Goal: Task Accomplishment & Management: Manage account settings

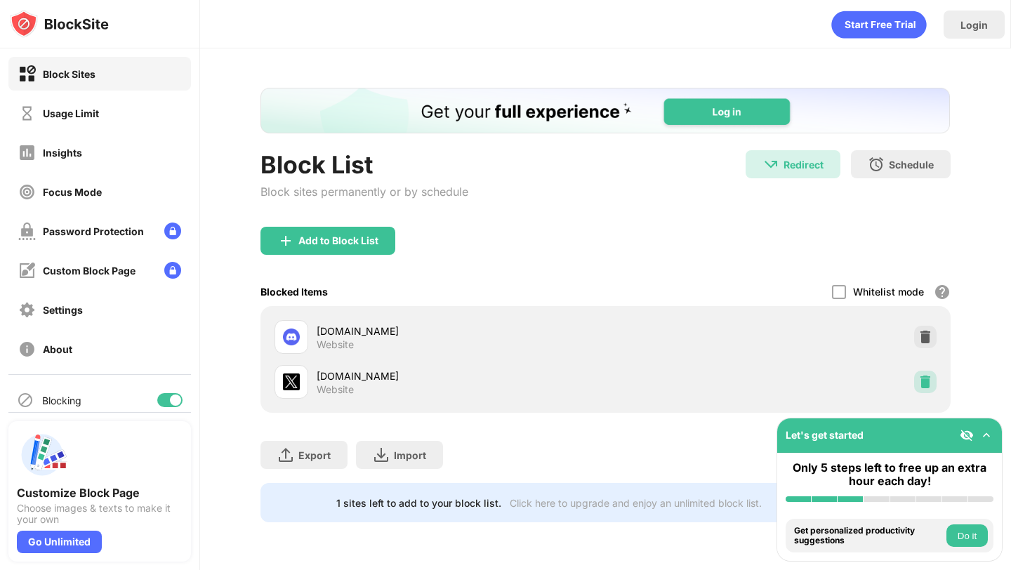
click at [926, 379] on img at bounding box center [925, 382] width 14 height 14
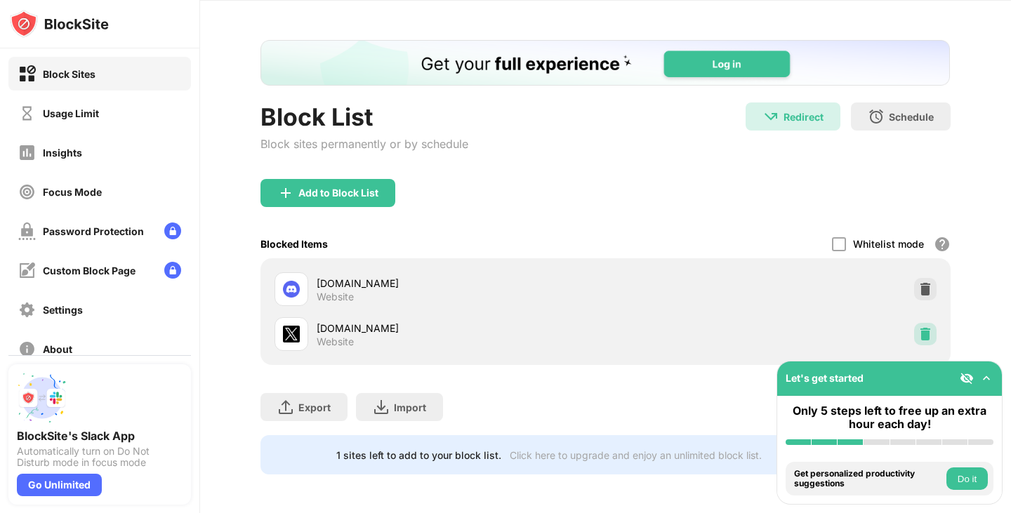
click at [926, 332] on img at bounding box center [925, 334] width 14 height 14
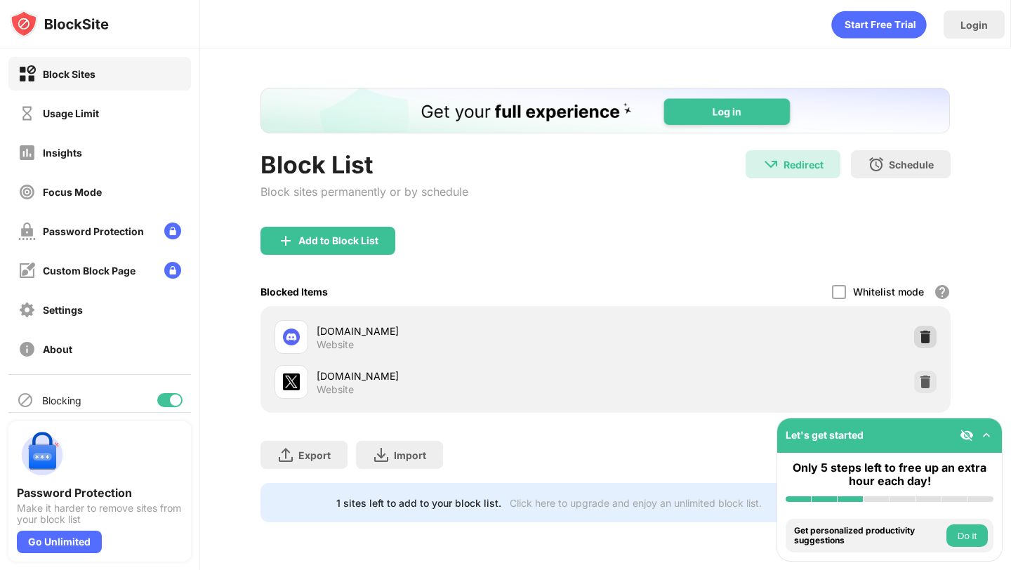
click at [924, 329] on div at bounding box center [925, 337] width 22 height 22
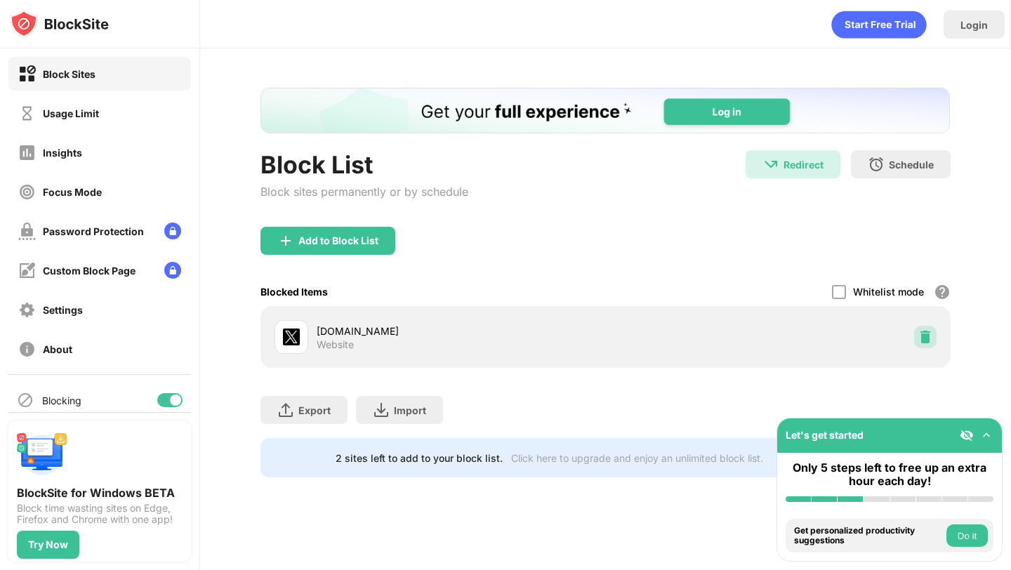
click at [914, 338] on div at bounding box center [925, 337] width 22 height 22
